Goal: Information Seeking & Learning: Learn about a topic

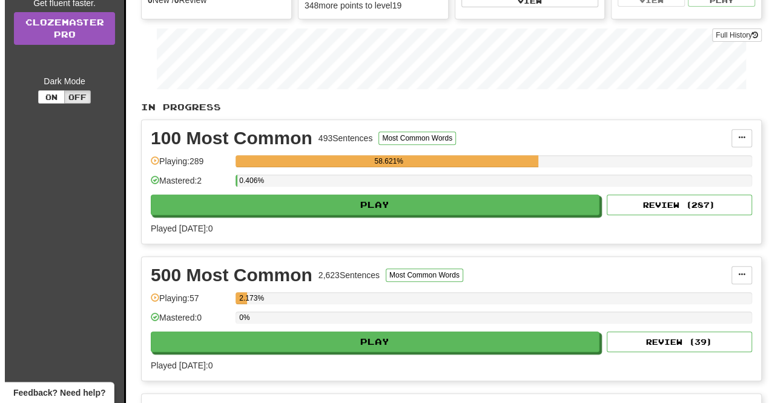
scroll to position [243, 0]
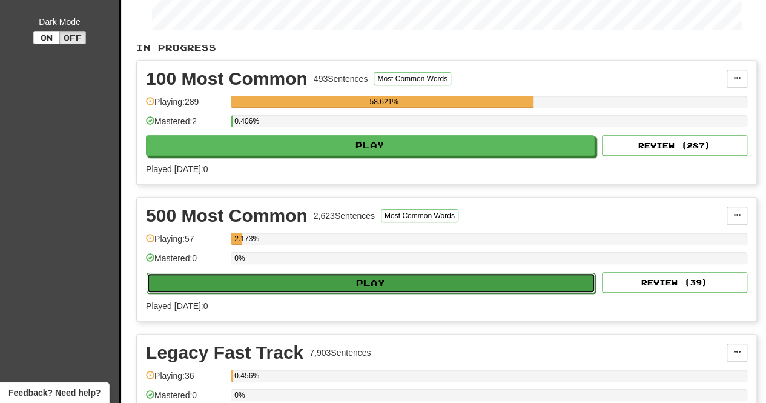
click at [315, 274] on button "Play" at bounding box center [371, 282] width 449 height 21
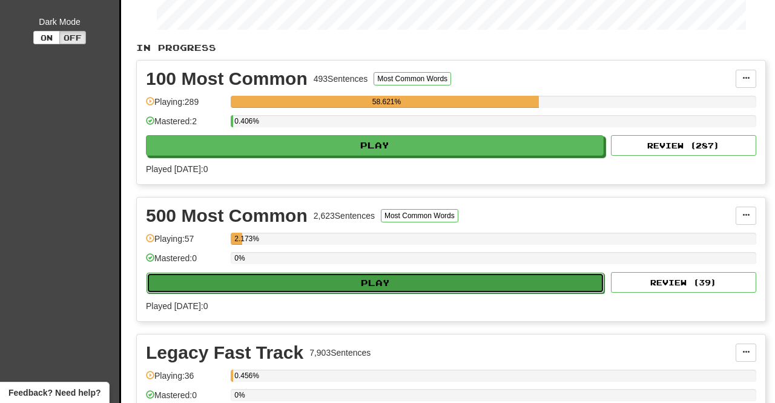
select select "**"
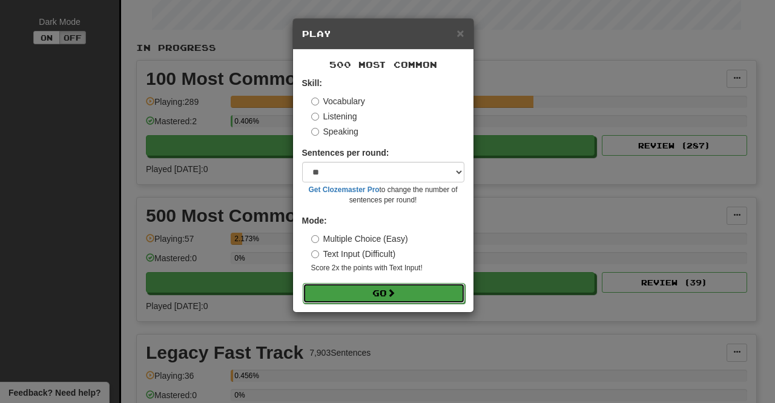
click at [352, 287] on button "Go" at bounding box center [384, 293] width 162 height 21
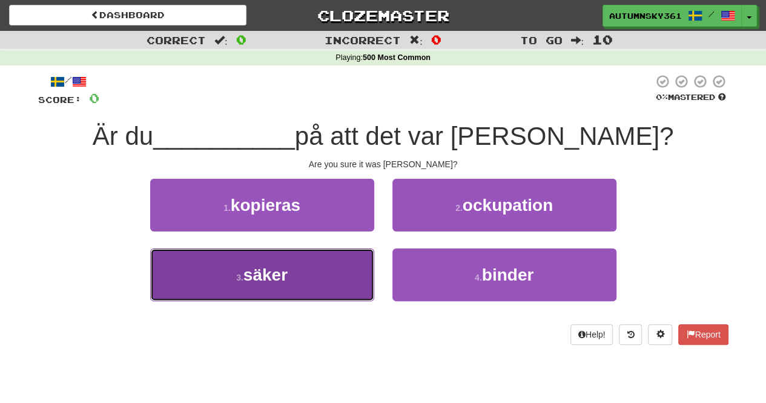
click at [361, 288] on button "3 . säker" at bounding box center [262, 274] width 224 height 53
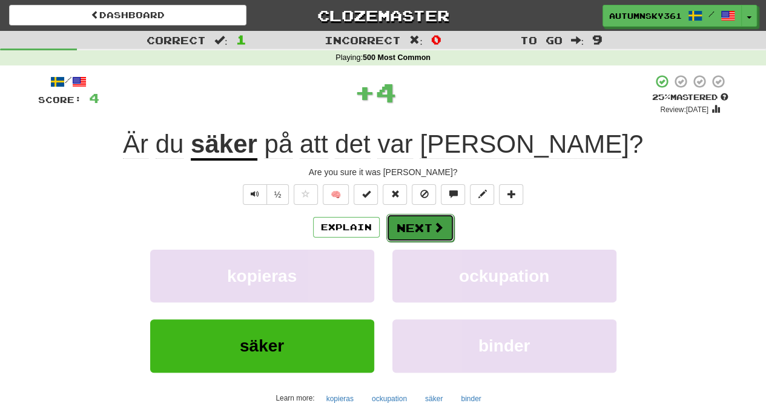
click at [444, 231] on button "Next" at bounding box center [420, 228] width 68 height 28
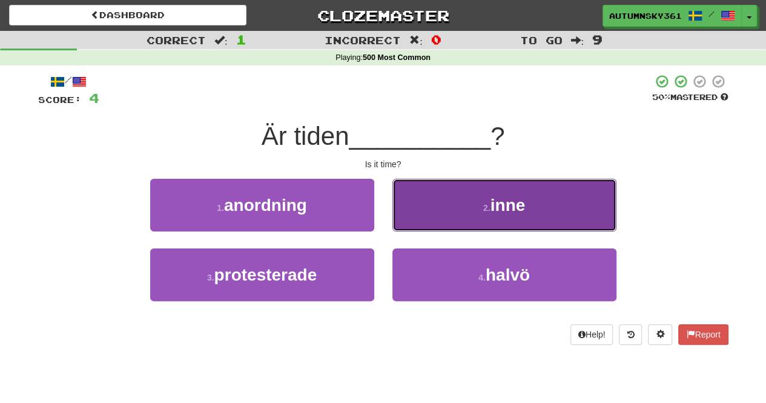
click at [436, 207] on button "2 . inne" at bounding box center [504, 205] width 224 height 53
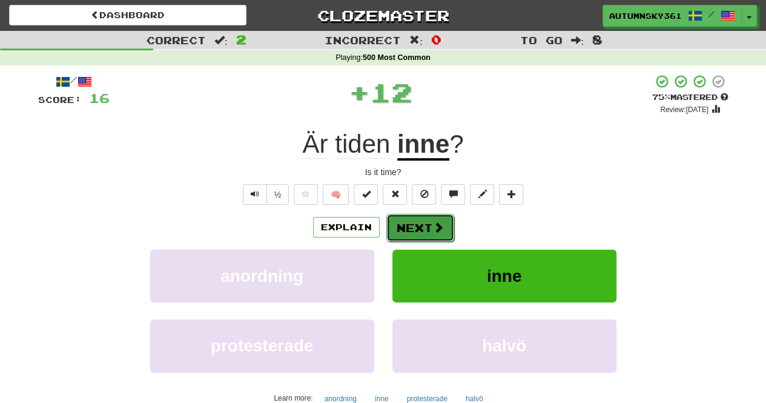
click at [431, 233] on button "Next" at bounding box center [420, 228] width 68 height 28
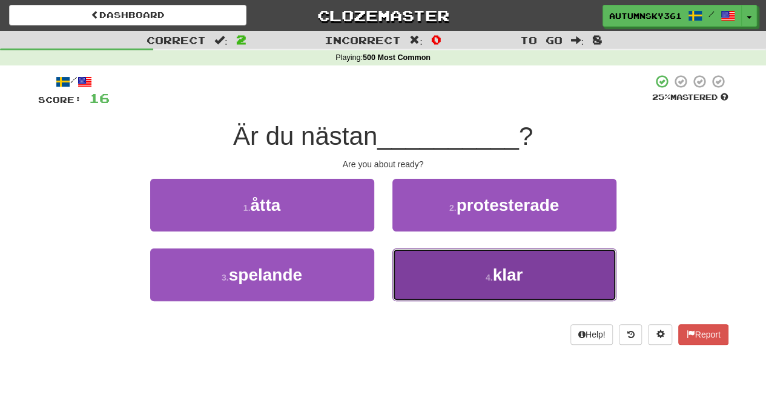
click at [420, 263] on button "4 . klar" at bounding box center [504, 274] width 224 height 53
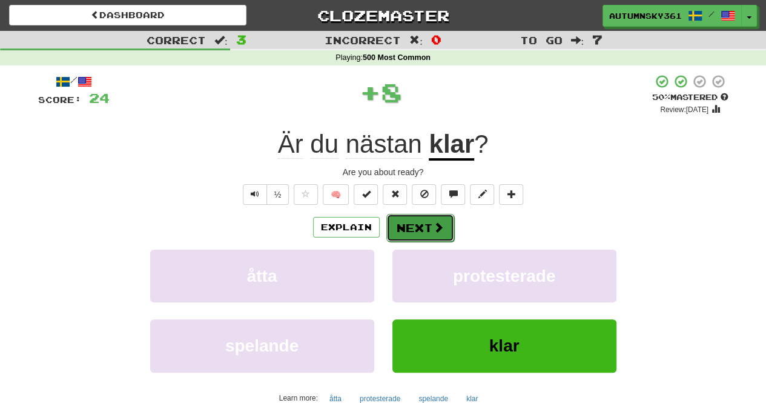
click at [407, 223] on button "Next" at bounding box center [420, 228] width 68 height 28
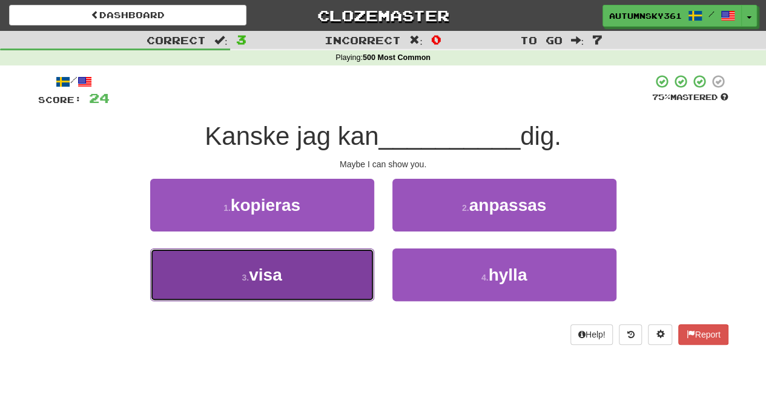
click at [349, 267] on button "3 . visa" at bounding box center [262, 274] width 224 height 53
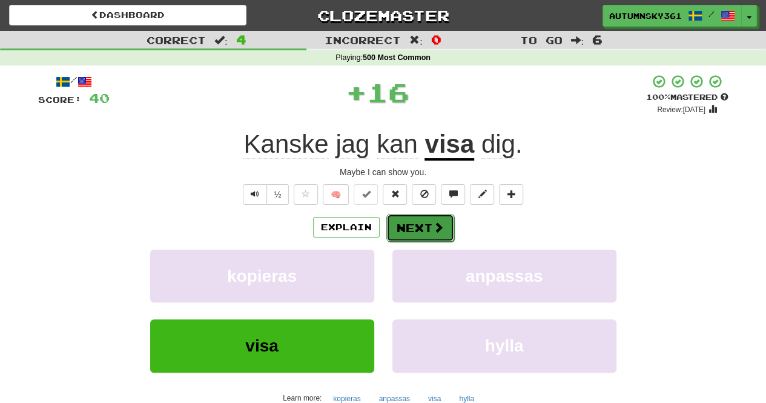
click at [421, 221] on button "Next" at bounding box center [420, 228] width 68 height 28
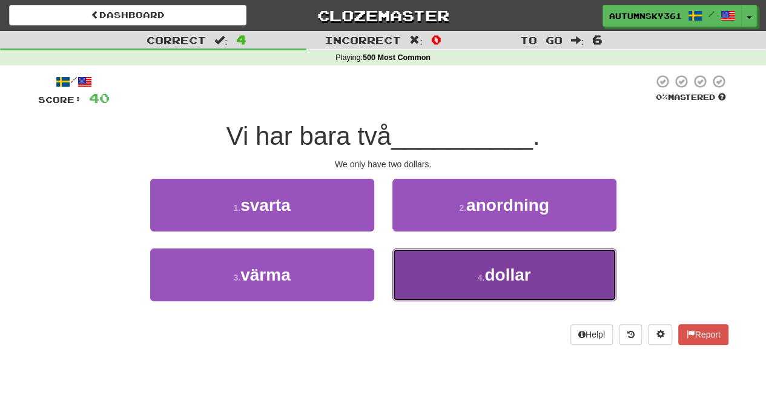
click at [421, 256] on button "4 . dollar" at bounding box center [504, 274] width 224 height 53
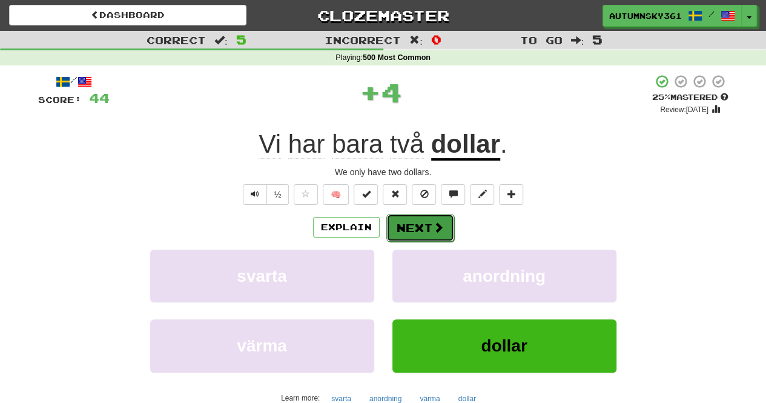
click at [418, 227] on button "Next" at bounding box center [420, 228] width 68 height 28
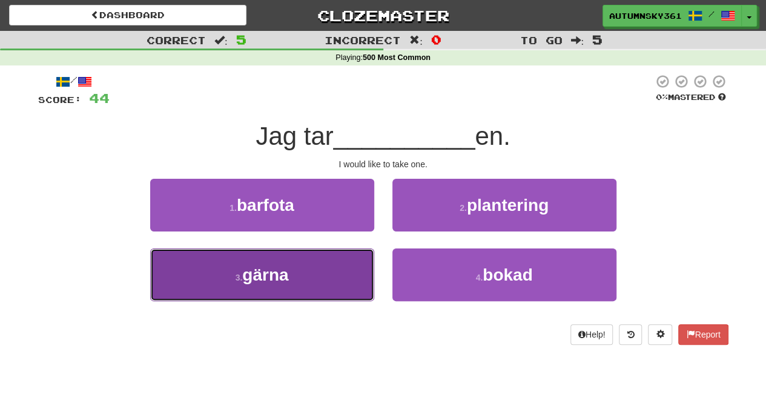
click at [357, 258] on button "3 . gärna" at bounding box center [262, 274] width 224 height 53
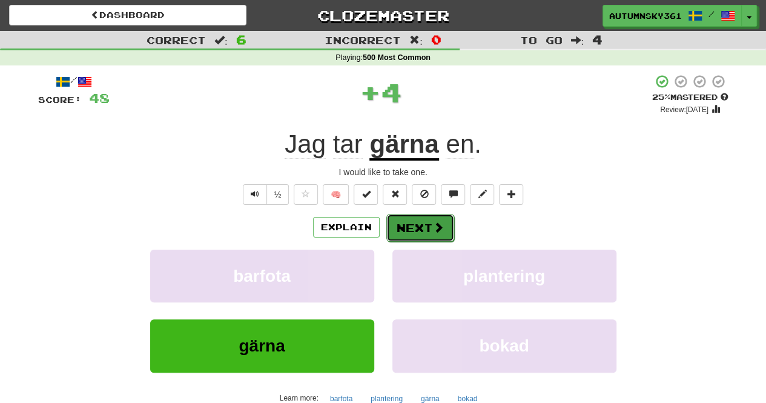
click at [431, 234] on button "Next" at bounding box center [420, 228] width 68 height 28
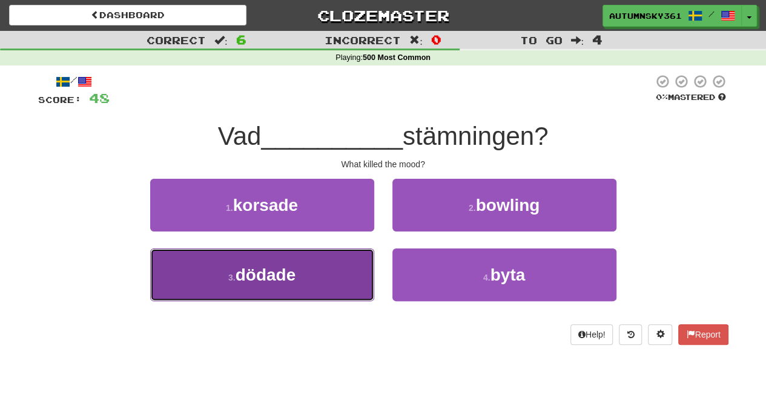
click at [340, 272] on button "3 . dödade" at bounding box center [262, 274] width 224 height 53
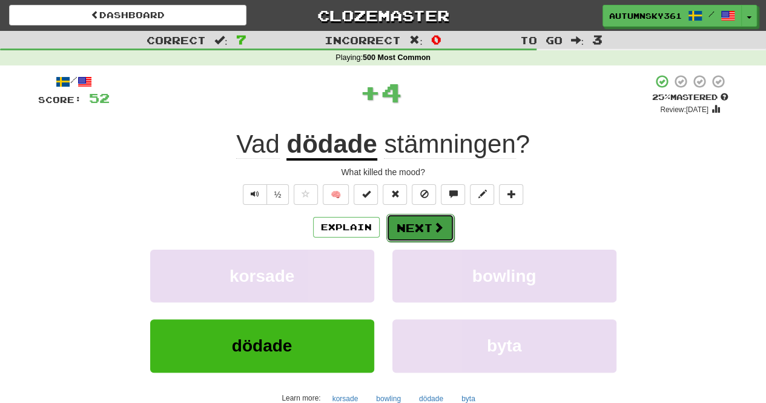
click at [426, 221] on button "Next" at bounding box center [420, 228] width 68 height 28
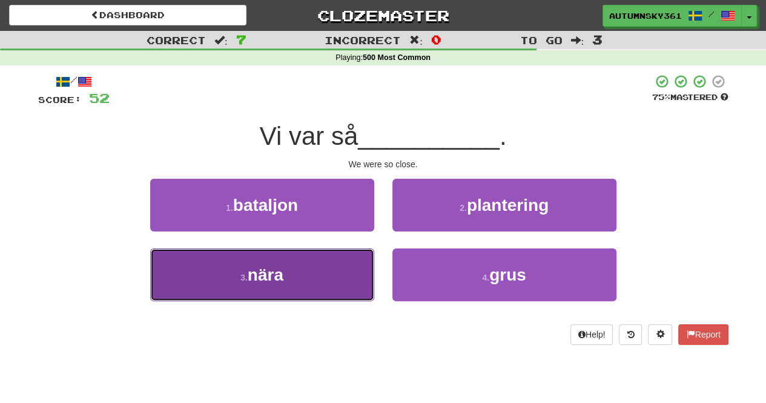
click at [347, 270] on button "3 . nära" at bounding box center [262, 274] width 224 height 53
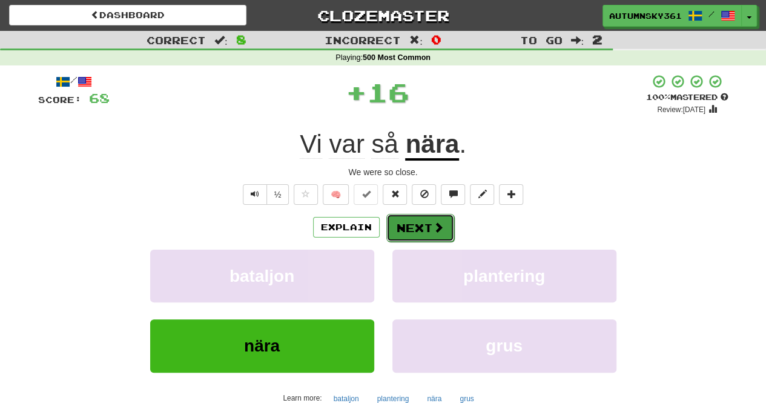
click at [403, 233] on button "Next" at bounding box center [420, 228] width 68 height 28
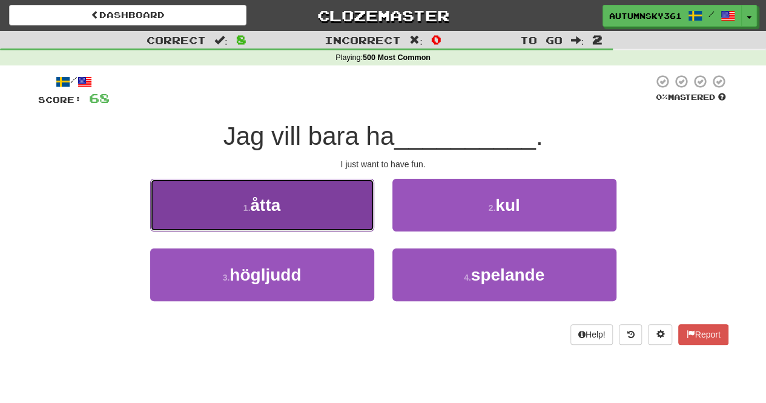
click at [366, 218] on button "1 . åtta" at bounding box center [262, 205] width 224 height 53
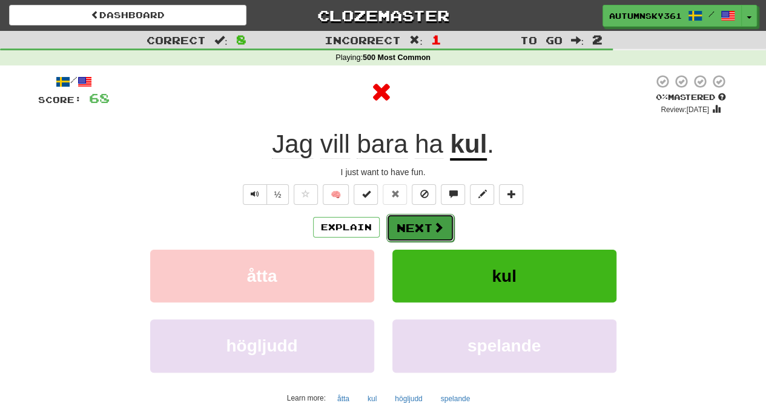
click at [421, 215] on button "Next" at bounding box center [420, 228] width 68 height 28
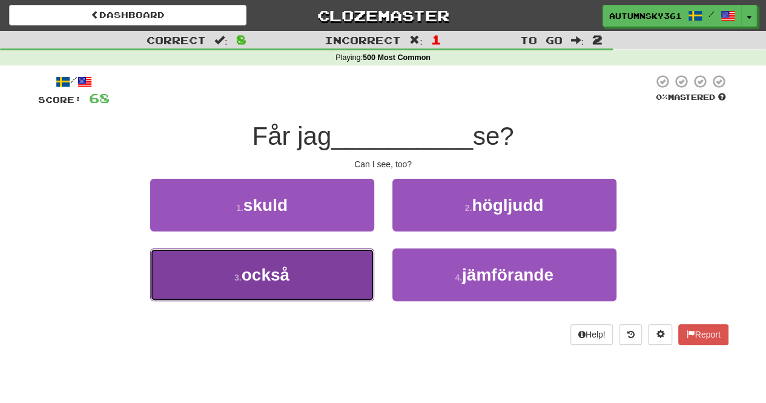
click at [336, 277] on button "3 . också" at bounding box center [262, 274] width 224 height 53
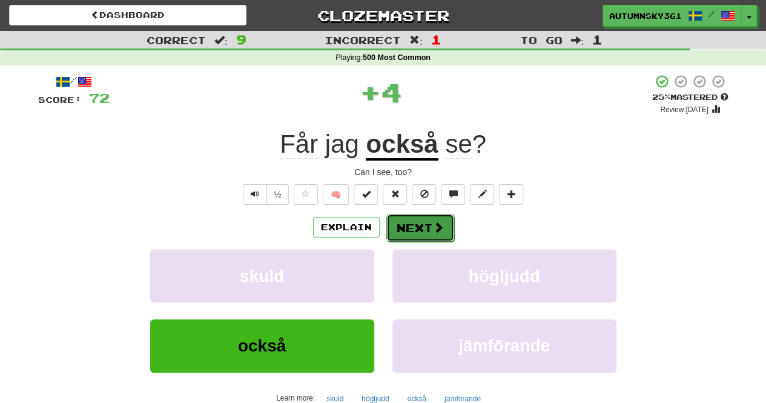
click at [406, 222] on button "Next" at bounding box center [420, 228] width 68 height 28
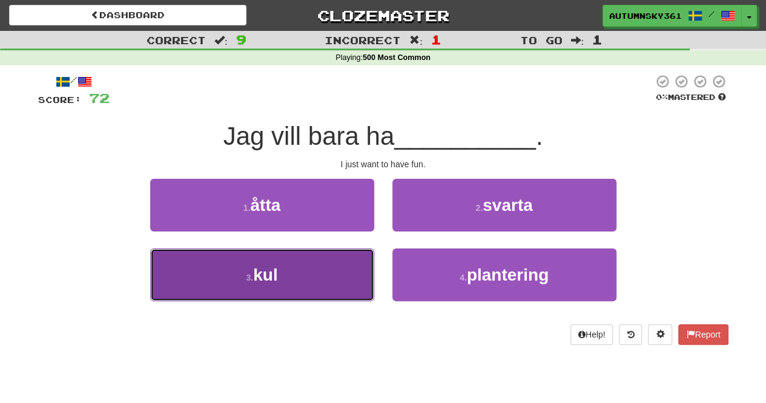
click at [346, 252] on button "3 . kul" at bounding box center [262, 274] width 224 height 53
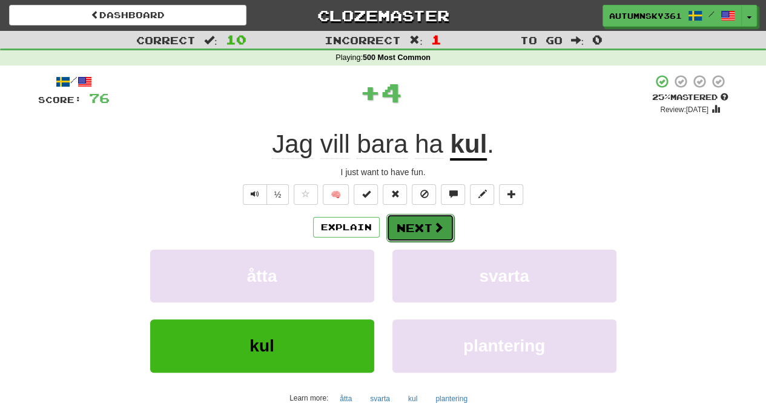
click at [441, 218] on button "Next" at bounding box center [420, 228] width 68 height 28
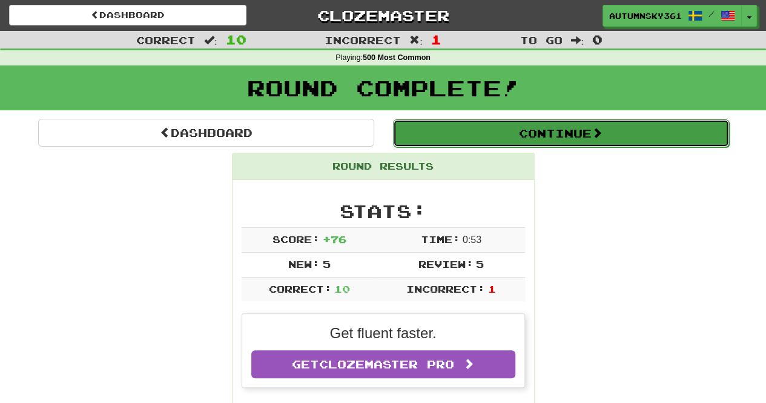
click at [481, 124] on button "Continue" at bounding box center [561, 133] width 336 height 28
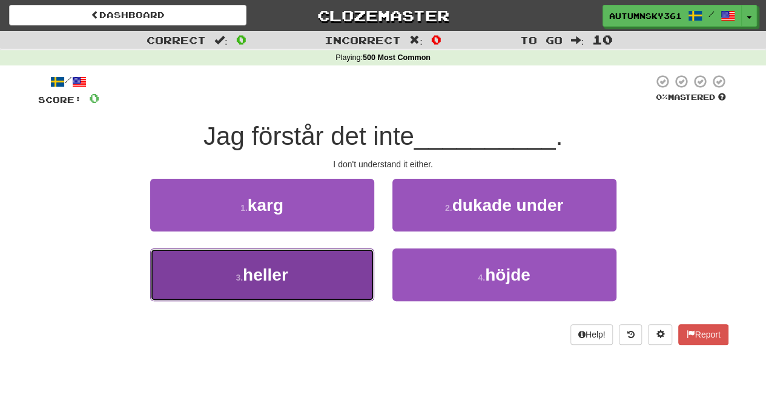
click at [340, 265] on button "3 . heller" at bounding box center [262, 274] width 224 height 53
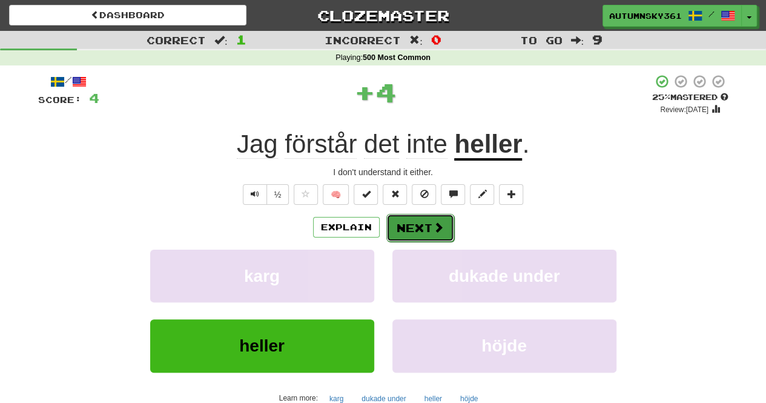
click at [406, 220] on button "Next" at bounding box center [420, 228] width 68 height 28
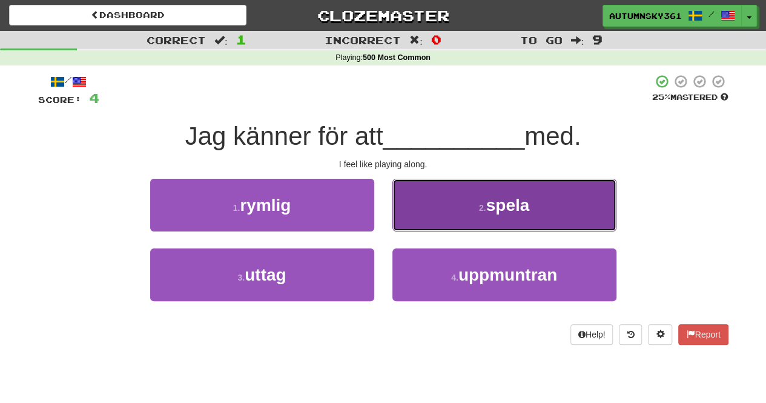
click at [415, 229] on button "2 . spela" at bounding box center [504, 205] width 224 height 53
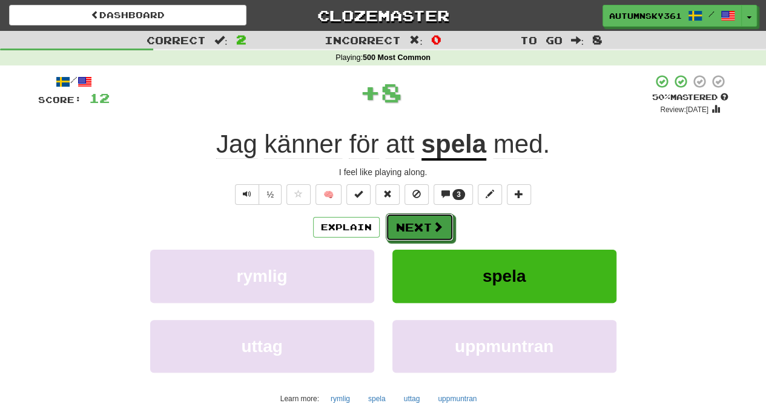
click at [415, 229] on button "Next" at bounding box center [420, 227] width 68 height 28
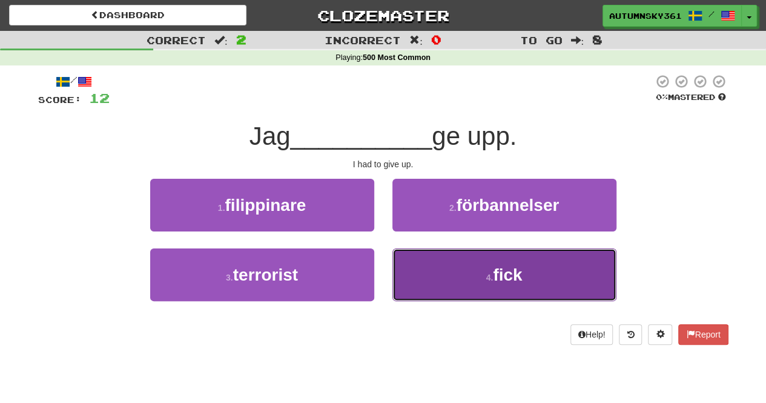
click at [416, 260] on button "4 . fick" at bounding box center [504, 274] width 224 height 53
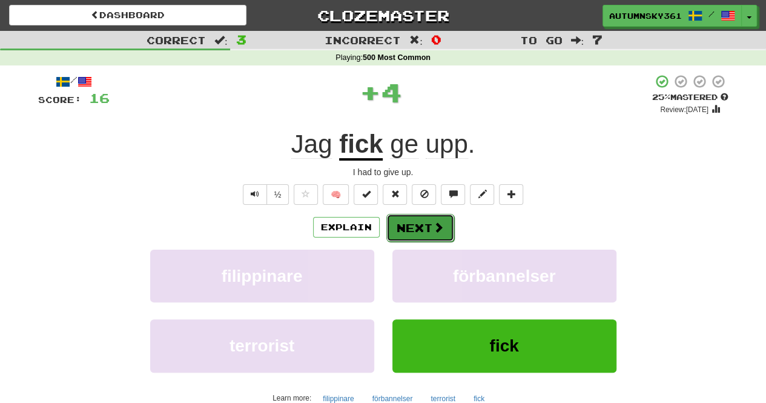
click at [419, 220] on button "Next" at bounding box center [420, 228] width 68 height 28
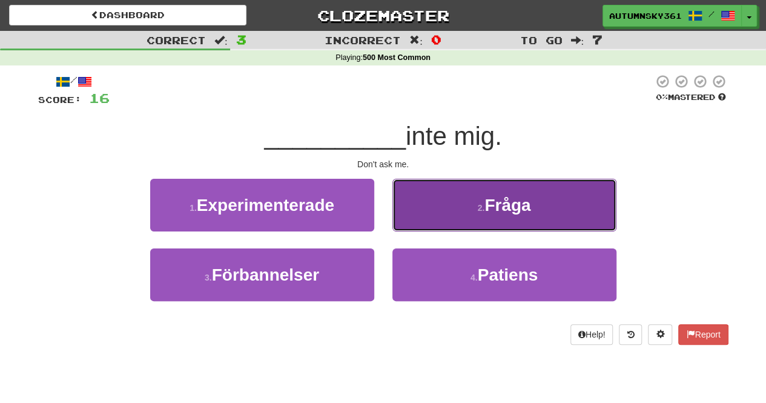
click at [417, 228] on button "2 . Fråga" at bounding box center [504, 205] width 224 height 53
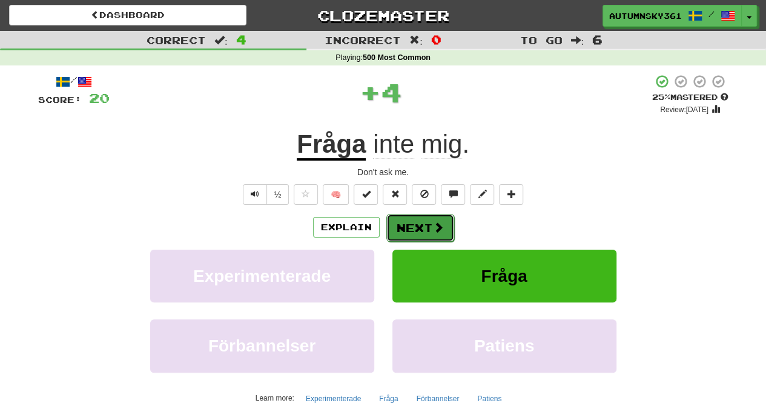
click at [418, 224] on button "Next" at bounding box center [420, 228] width 68 height 28
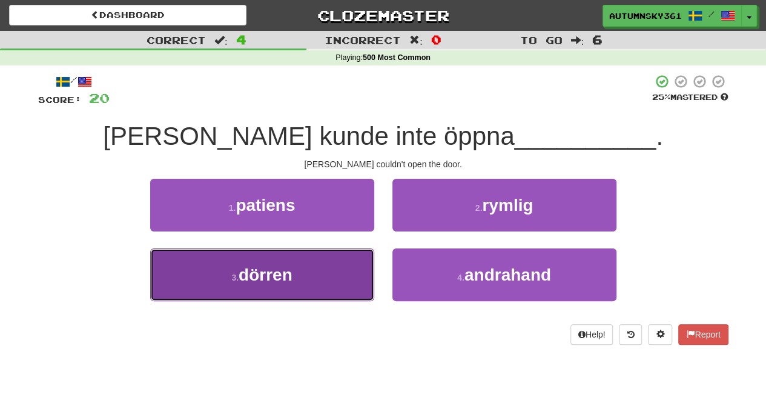
click at [356, 268] on button "3 . dörren" at bounding box center [262, 274] width 224 height 53
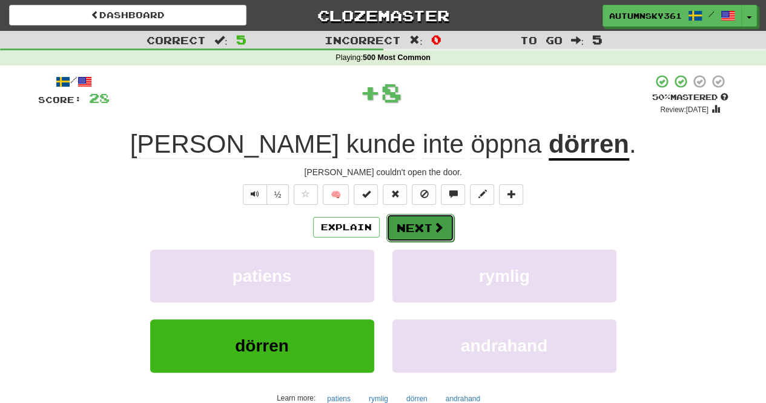
click at [430, 229] on button "Next" at bounding box center [420, 228] width 68 height 28
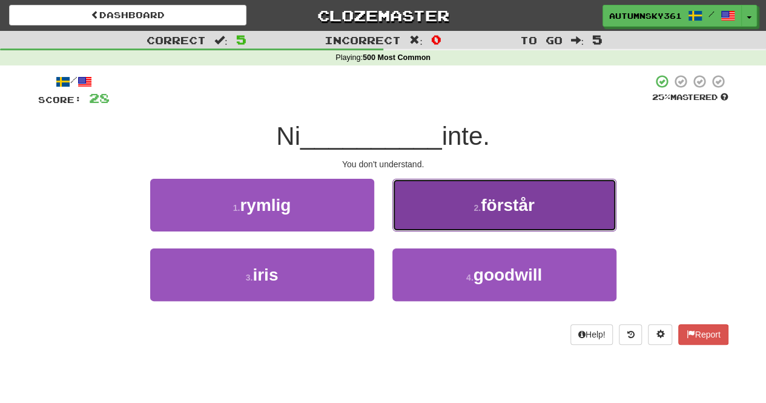
click at [433, 196] on button "2 . förstår" at bounding box center [504, 205] width 224 height 53
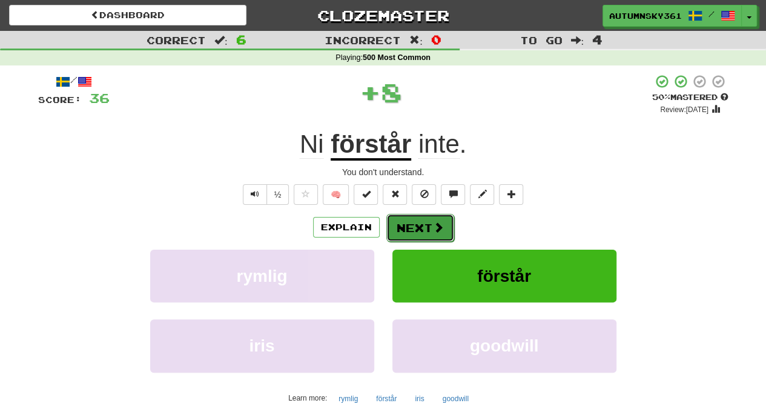
click at [402, 217] on button "Next" at bounding box center [420, 228] width 68 height 28
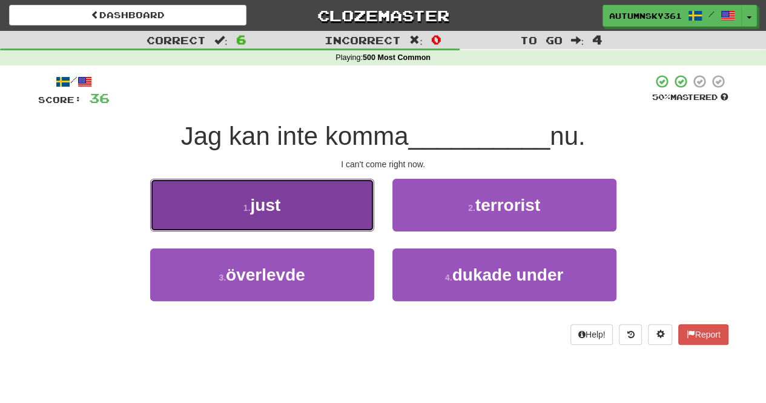
click at [351, 222] on button "1 . just" at bounding box center [262, 205] width 224 height 53
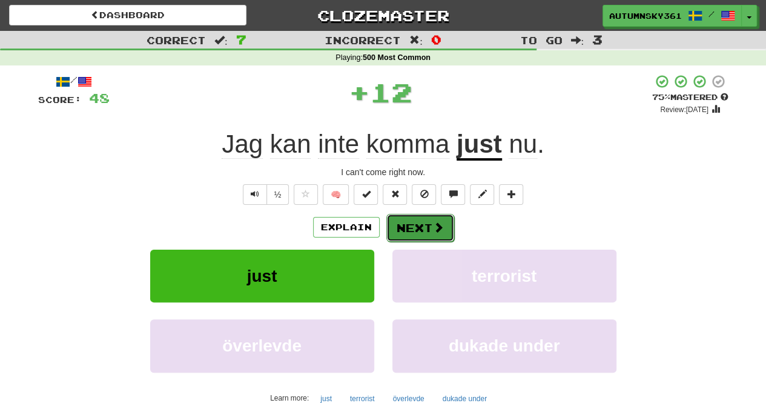
click at [399, 225] on button "Next" at bounding box center [420, 228] width 68 height 28
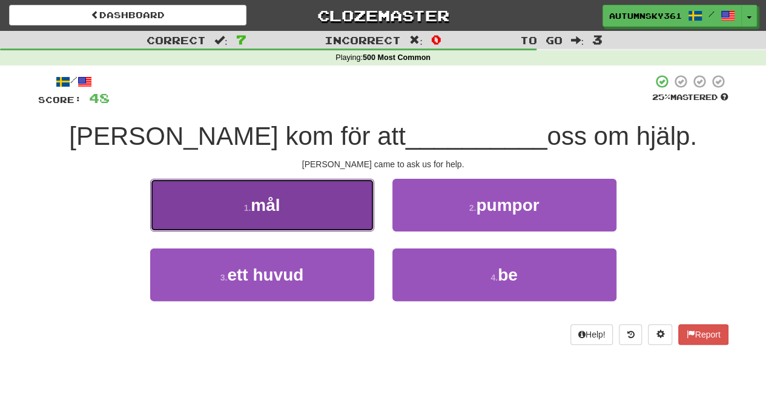
click at [367, 215] on button "1 . mål" at bounding box center [262, 205] width 224 height 53
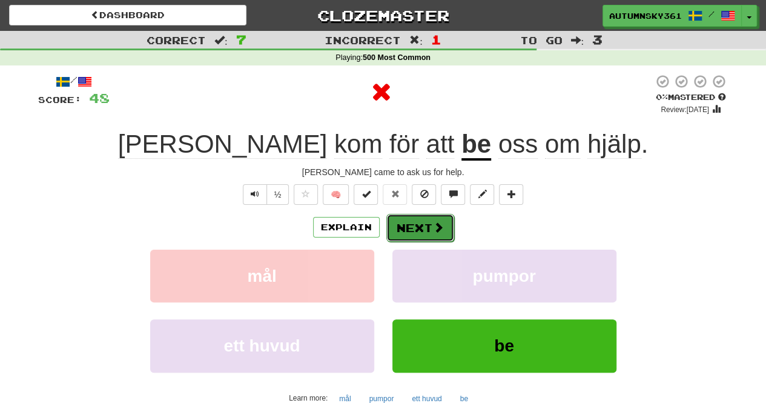
click at [403, 215] on button "Next" at bounding box center [420, 228] width 68 height 28
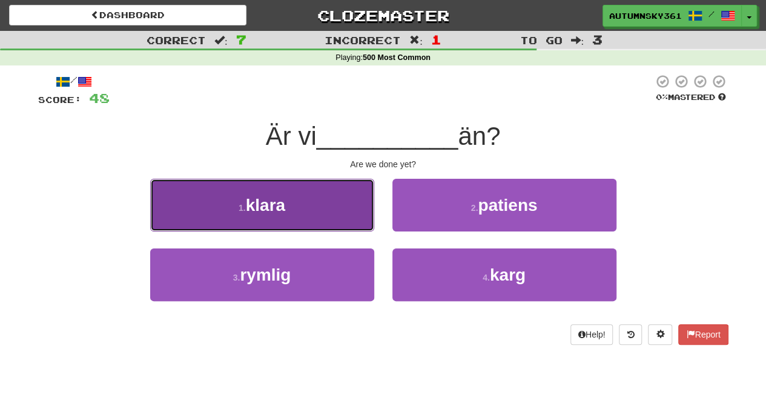
click at [364, 226] on button "1 . klara" at bounding box center [262, 205] width 224 height 53
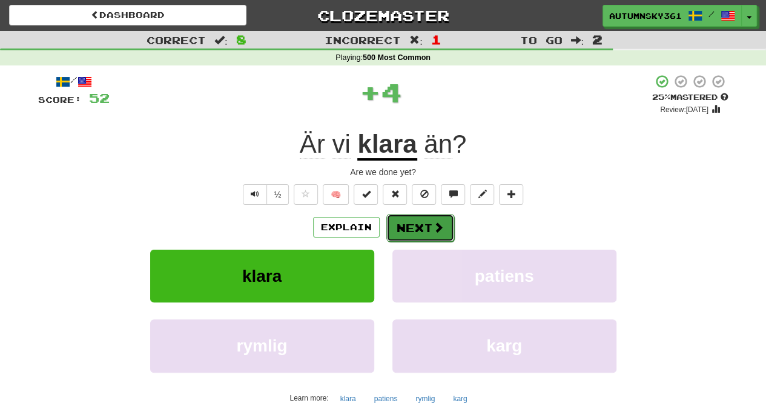
click at [400, 223] on button "Next" at bounding box center [420, 228] width 68 height 28
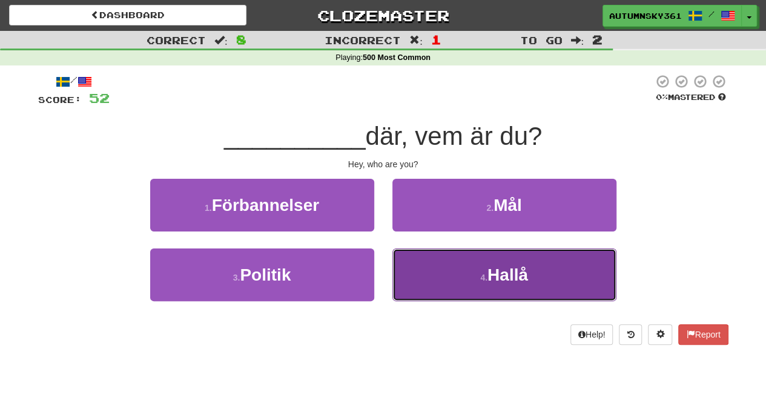
click at [432, 263] on button "4 . Hallå" at bounding box center [504, 274] width 224 height 53
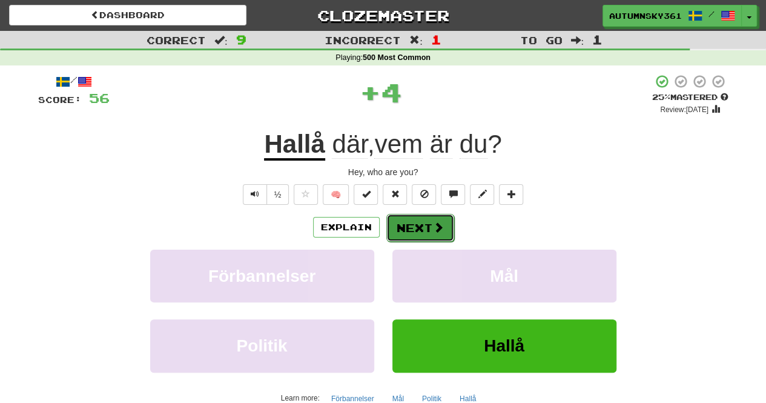
click at [423, 221] on button "Next" at bounding box center [420, 228] width 68 height 28
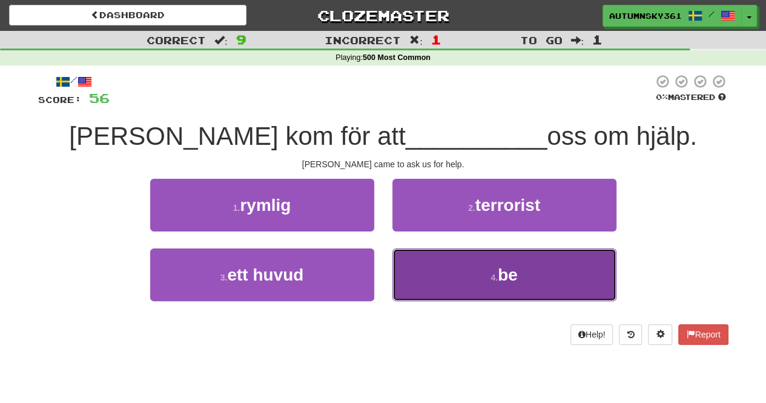
click at [415, 264] on button "4 . be" at bounding box center [504, 274] width 224 height 53
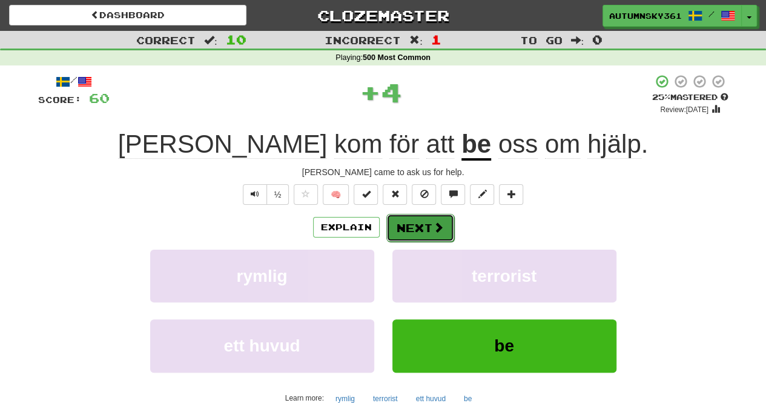
click at [435, 215] on button "Next" at bounding box center [420, 228] width 68 height 28
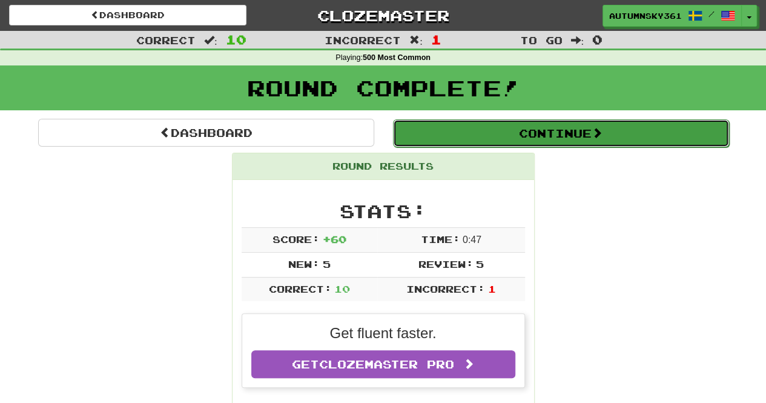
click at [490, 137] on button "Continue" at bounding box center [561, 133] width 336 height 28
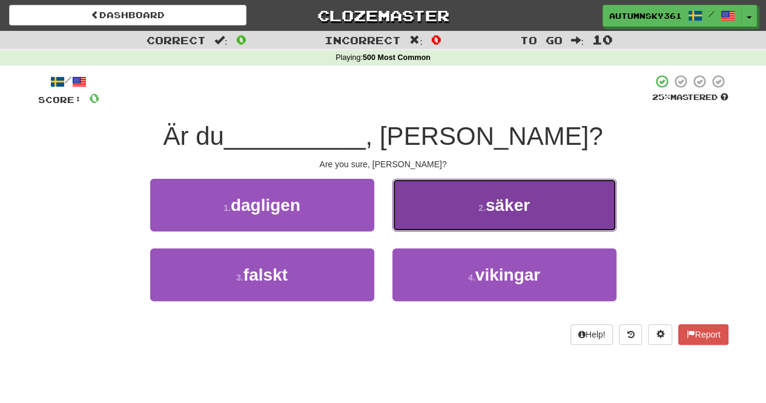
click at [421, 203] on button "2 . säker" at bounding box center [504, 205] width 224 height 53
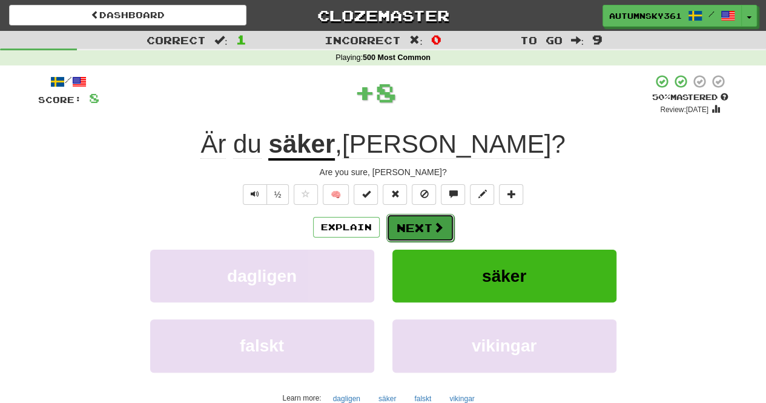
click at [405, 232] on button "Next" at bounding box center [420, 228] width 68 height 28
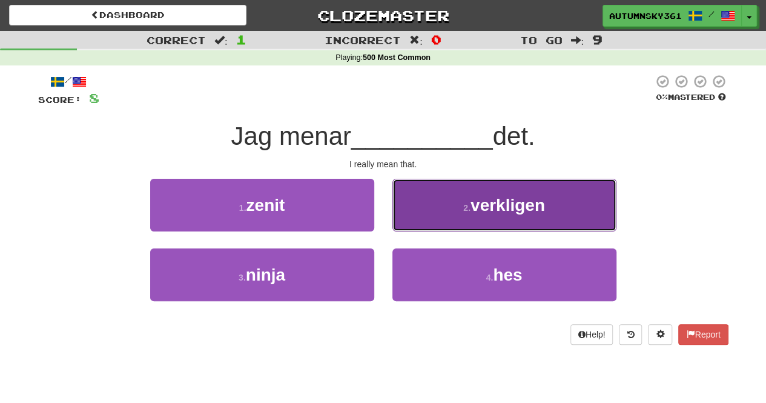
click at [437, 208] on button "2 . verkligen" at bounding box center [504, 205] width 224 height 53
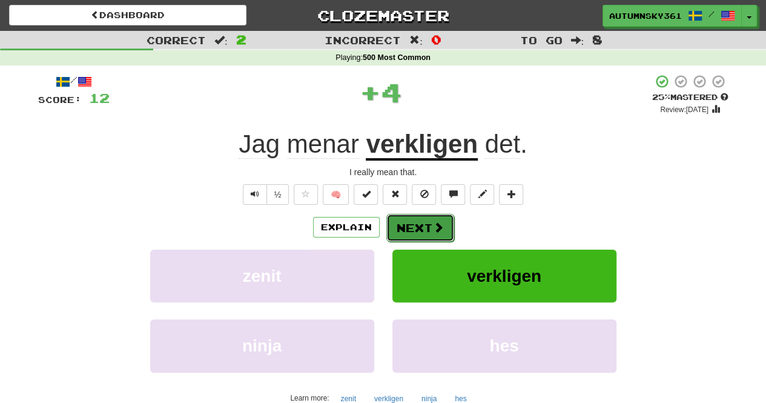
click at [417, 225] on button "Next" at bounding box center [420, 228] width 68 height 28
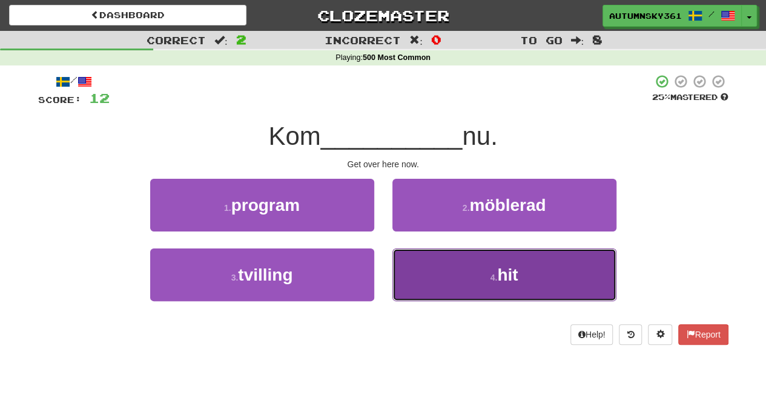
click at [421, 259] on button "4 . hit" at bounding box center [504, 274] width 224 height 53
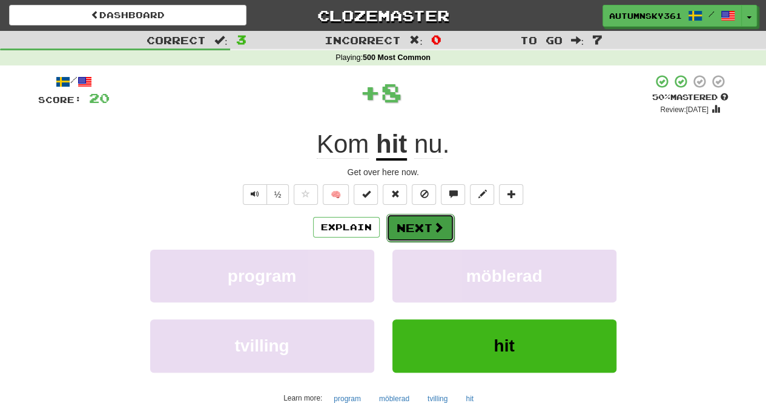
click at [427, 230] on button "Next" at bounding box center [420, 228] width 68 height 28
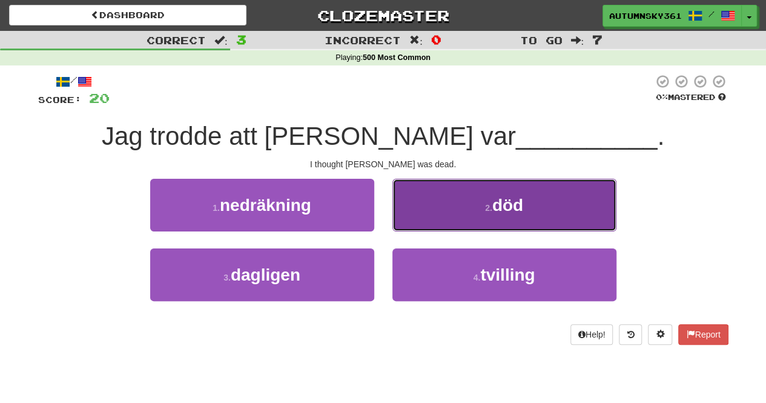
click at [446, 197] on button "2 . död" at bounding box center [504, 205] width 224 height 53
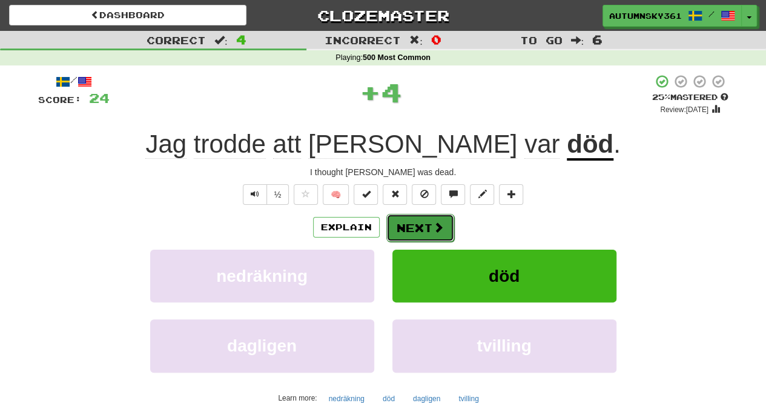
click at [425, 217] on button "Next" at bounding box center [420, 228] width 68 height 28
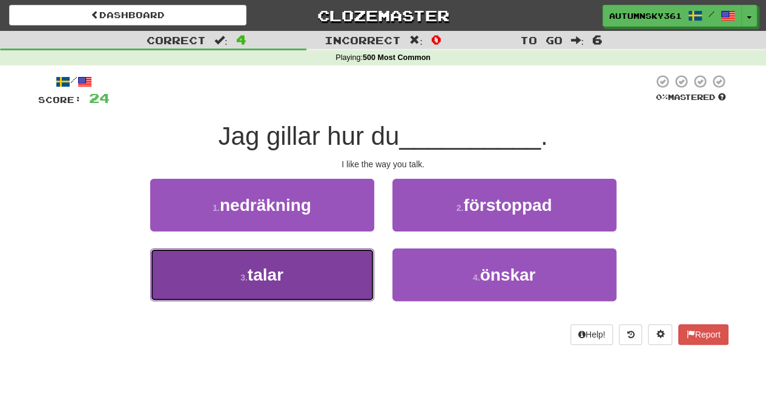
click at [351, 270] on button "3 . talar" at bounding box center [262, 274] width 224 height 53
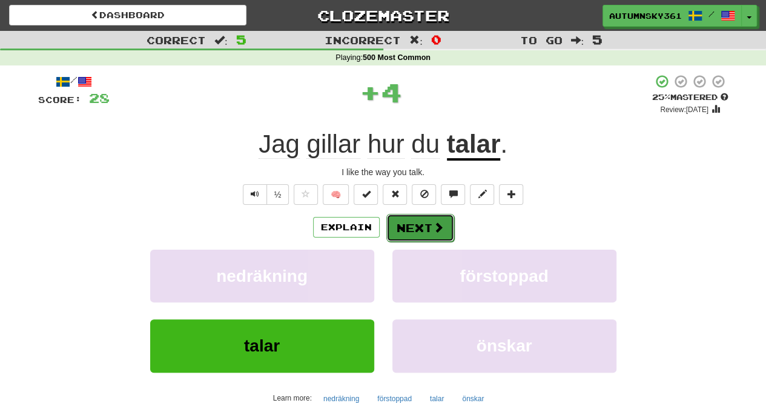
click at [396, 225] on button "Next" at bounding box center [420, 228] width 68 height 28
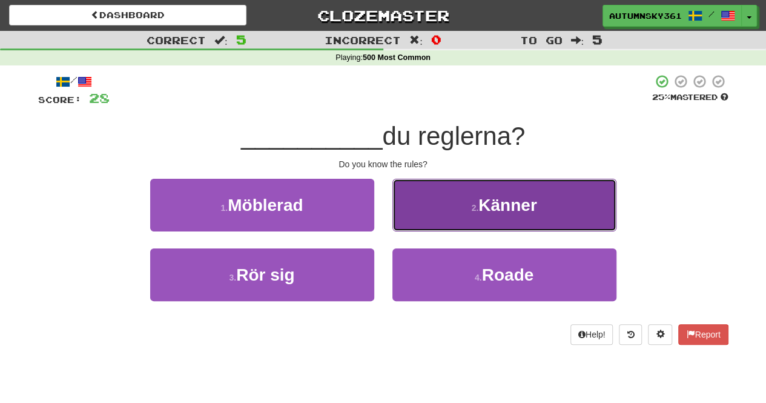
click at [436, 206] on button "2 . Känner" at bounding box center [504, 205] width 224 height 53
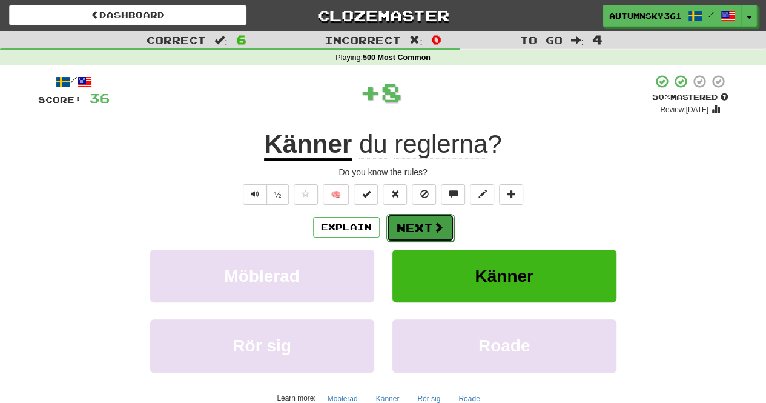
click at [392, 226] on button "Next" at bounding box center [420, 228] width 68 height 28
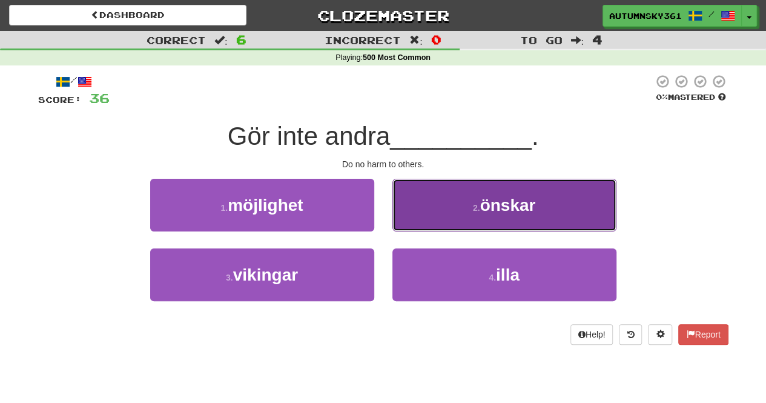
click at [418, 201] on button "2 . önskar" at bounding box center [504, 205] width 224 height 53
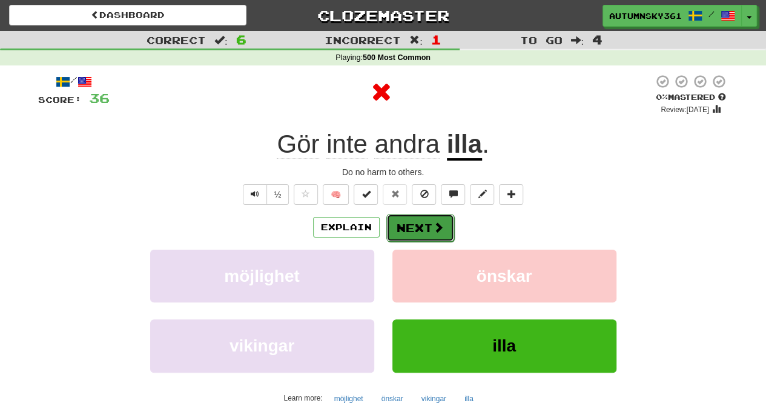
click at [410, 216] on button "Next" at bounding box center [420, 228] width 68 height 28
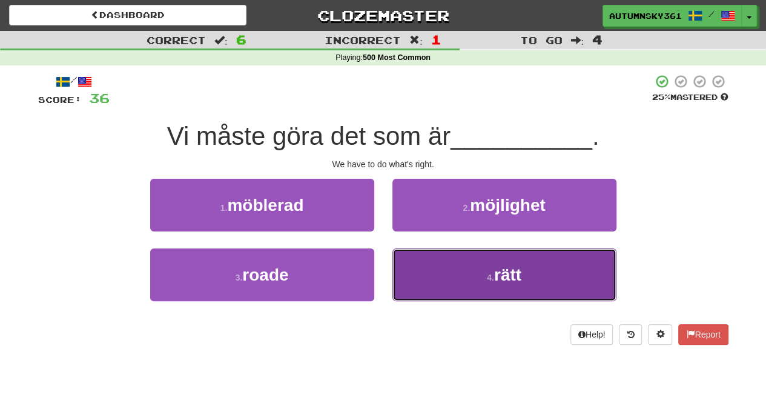
click at [398, 260] on button "4 . rätt" at bounding box center [504, 274] width 224 height 53
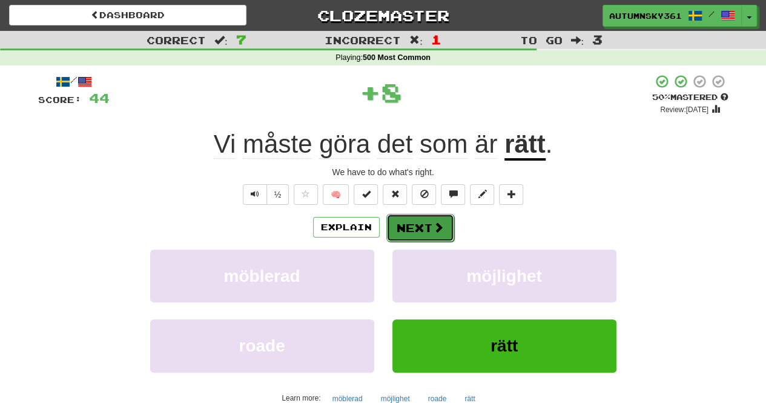
click at [406, 239] on button "Next" at bounding box center [420, 228] width 68 height 28
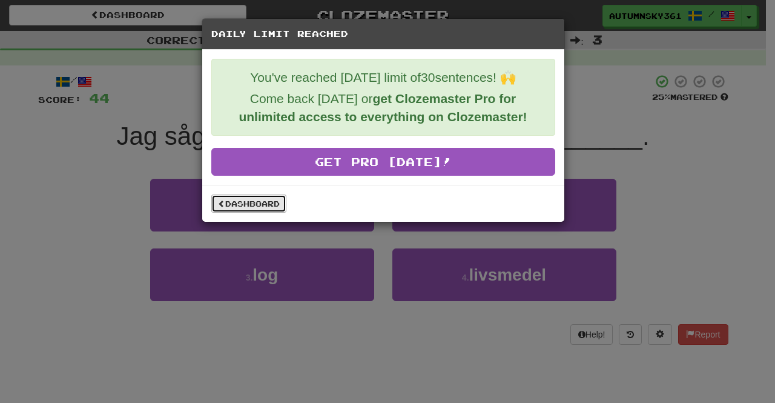
click at [272, 200] on link "Dashboard" at bounding box center [248, 203] width 75 height 18
